Goal: Find specific page/section: Find specific page/section

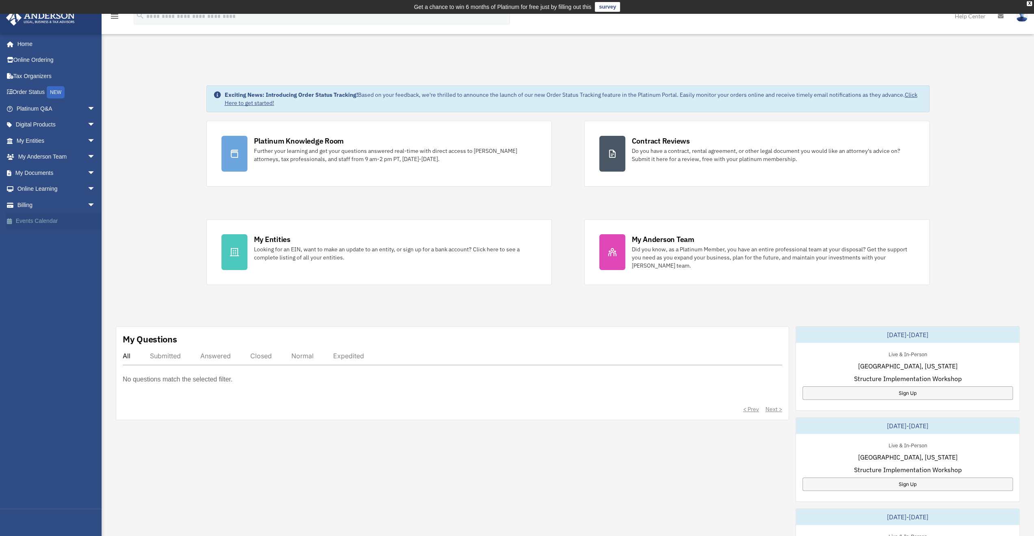
click at [26, 219] on link "Events Calendar" at bounding box center [57, 221] width 102 height 16
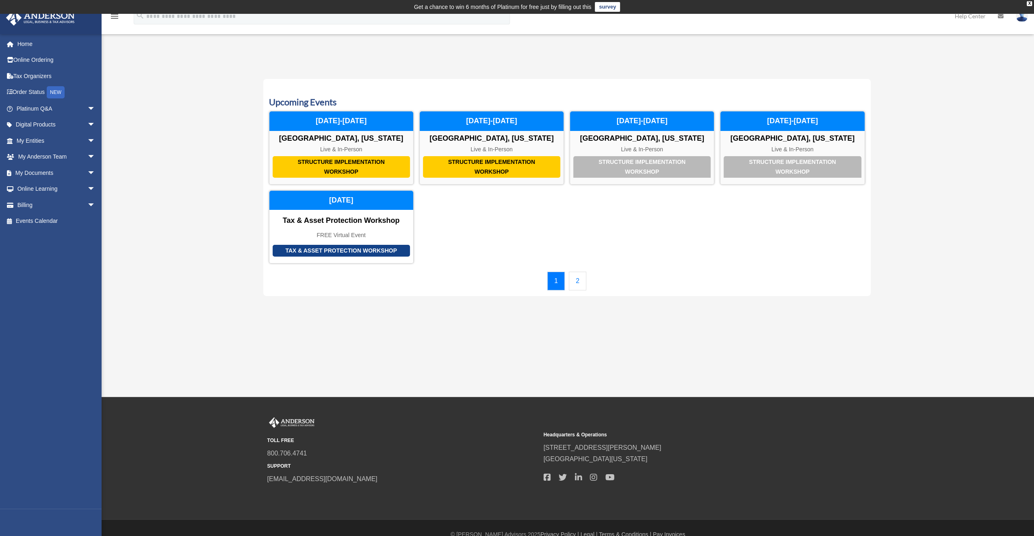
click at [172, 198] on div "Calendar [EMAIL_ADDRESS][DOMAIN_NAME] Sign Out [EMAIL_ADDRESS][DOMAIN_NAME] Hom…" at bounding box center [517, 180] width 1034 height 250
drag, startPoint x: 174, startPoint y: 98, endPoint x: 169, endPoint y: 102, distance: 6.6
click at [46, 48] on link "Home" at bounding box center [57, 44] width 102 height 16
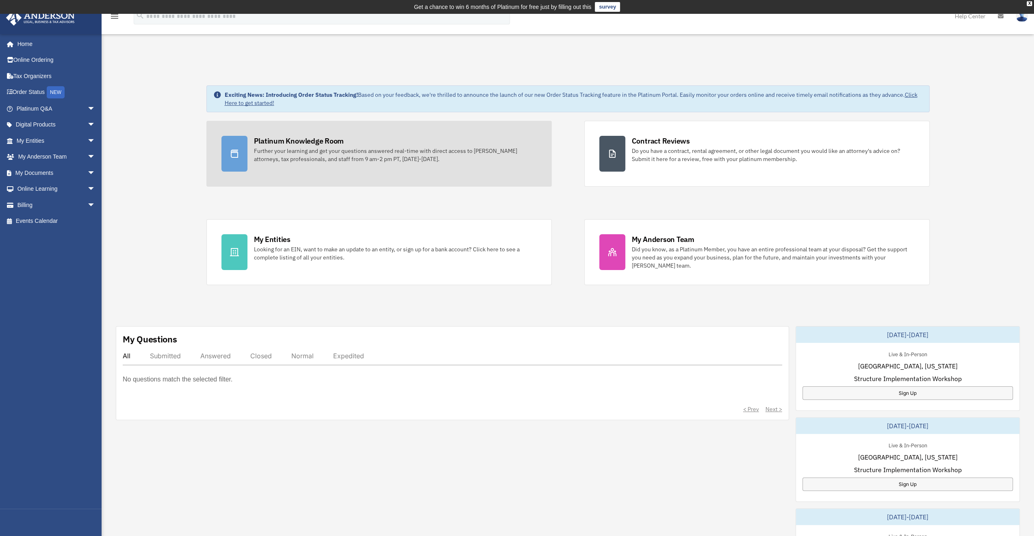
click at [339, 133] on link "Platinum Knowledge Room Further your learning and get your questions answered r…" at bounding box center [378, 154] width 345 height 66
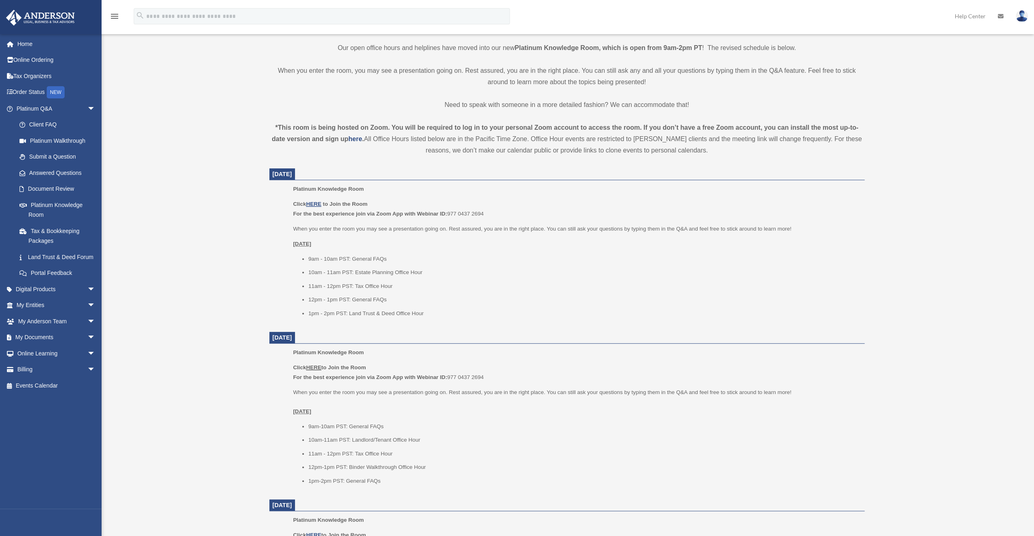
scroll to position [217, 0]
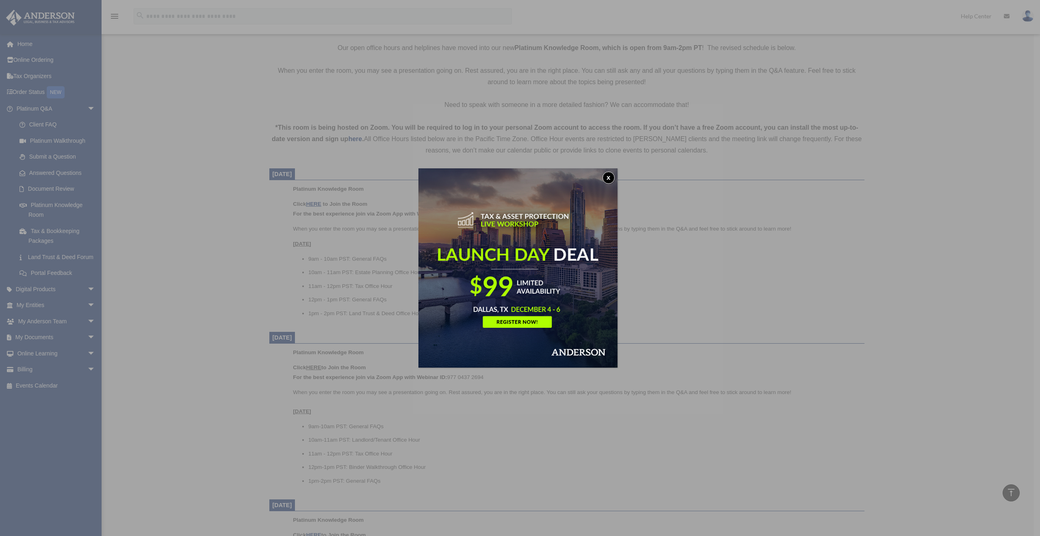
click at [316, 201] on div "x" at bounding box center [520, 268] width 1040 height 536
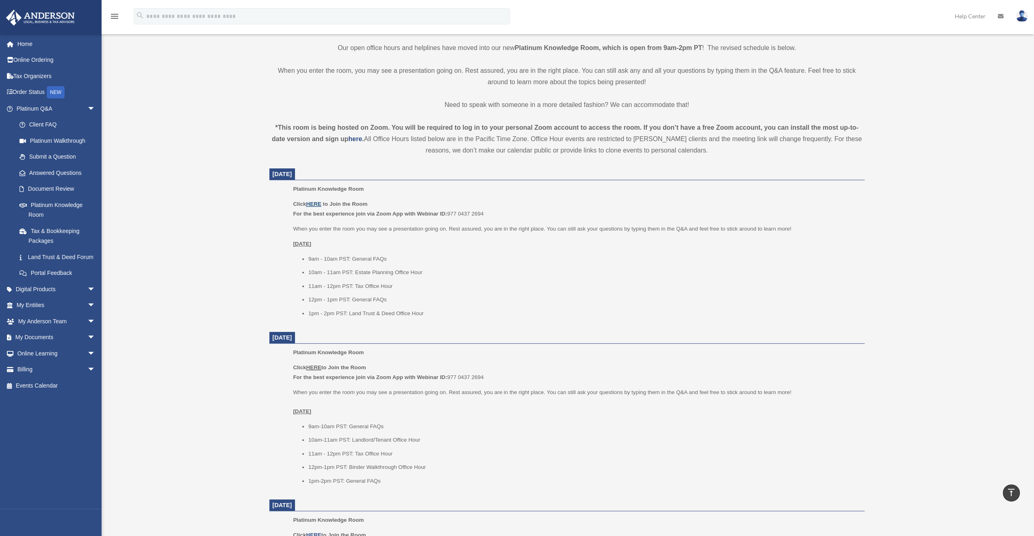
click at [316, 201] on u "HERE" at bounding box center [313, 204] width 15 height 6
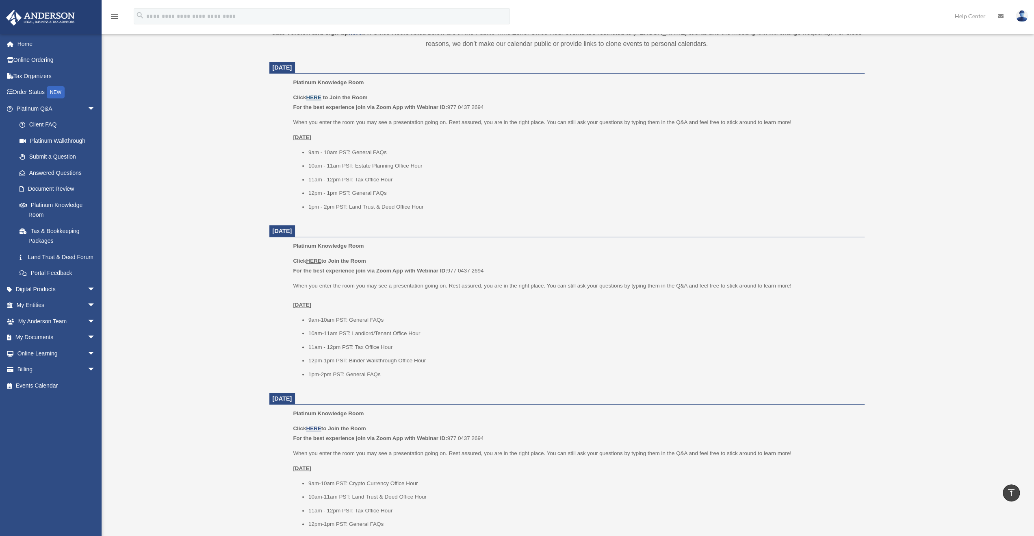
scroll to position [339, 0]
